Goal: Transaction & Acquisition: Purchase product/service

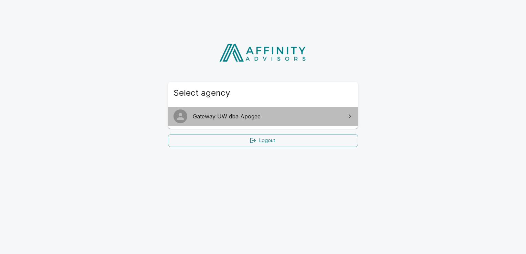
click at [271, 120] on span "Gateway UW dba Apogee" at bounding box center [267, 116] width 149 height 8
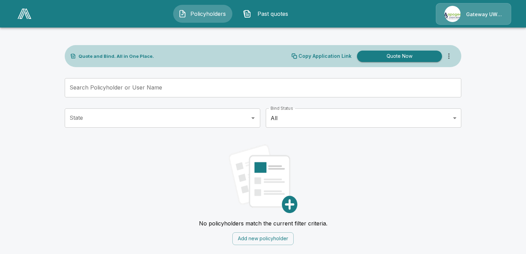
click at [401, 52] on button "Quote Now" at bounding box center [399, 56] width 85 height 11
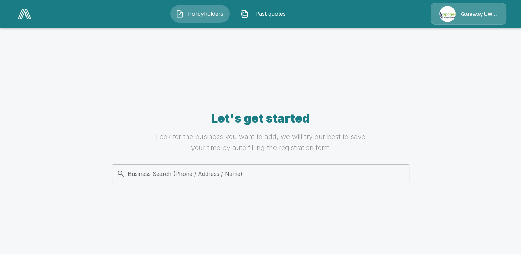
click at [29, 12] on img at bounding box center [25, 14] width 14 height 10
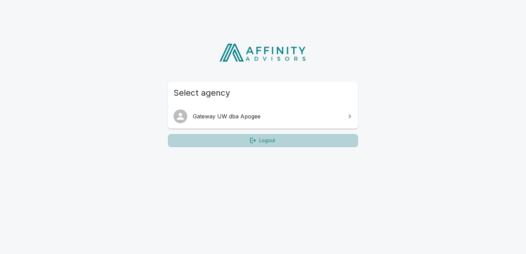
click at [260, 141] on link "Logout" at bounding box center [263, 140] width 190 height 13
